Goal: Task Accomplishment & Management: Manage account settings

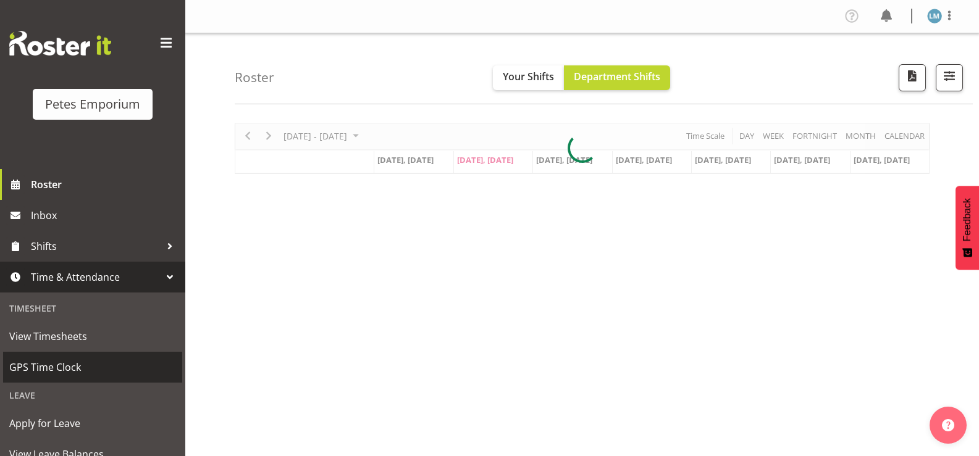
click at [88, 368] on span "GPS Time Clock" at bounding box center [92, 367] width 167 height 19
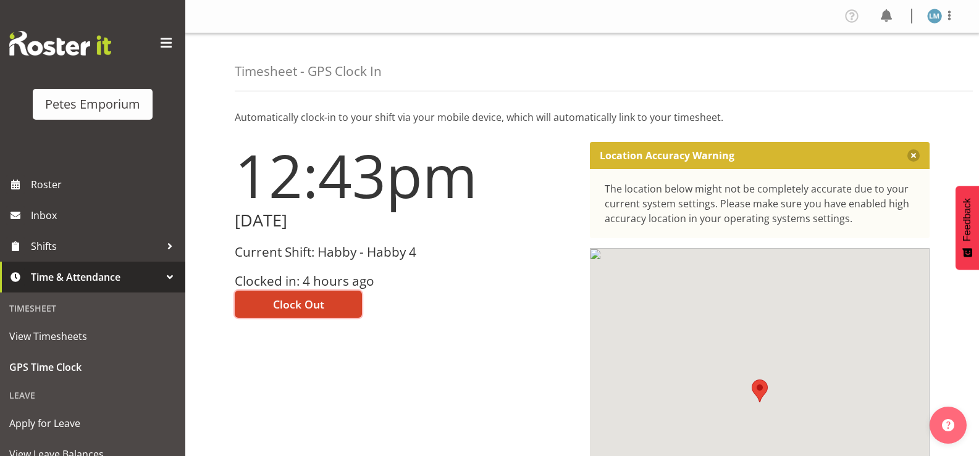
click at [346, 302] on button "Clock Out" at bounding box center [298, 304] width 127 height 27
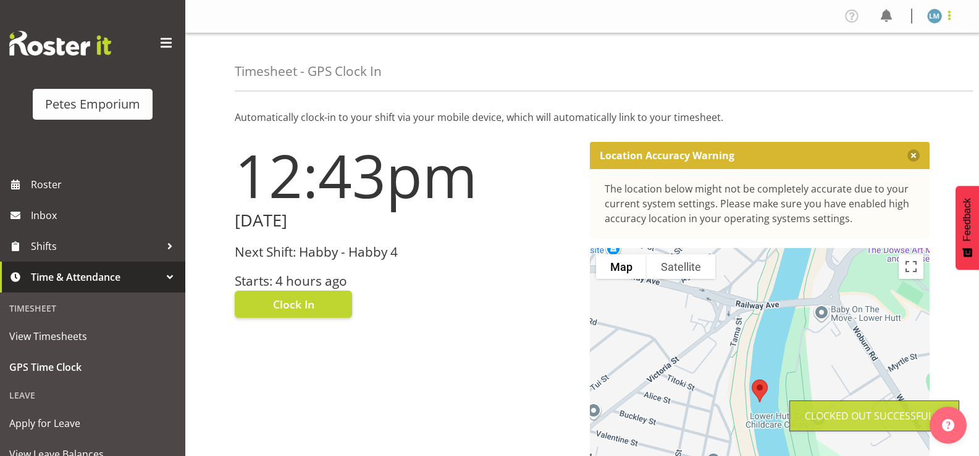
click at [953, 14] on span at bounding box center [949, 15] width 15 height 15
click at [919, 63] on link "Log Out" at bounding box center [897, 65] width 119 height 22
